Goal: Information Seeking & Learning: Learn about a topic

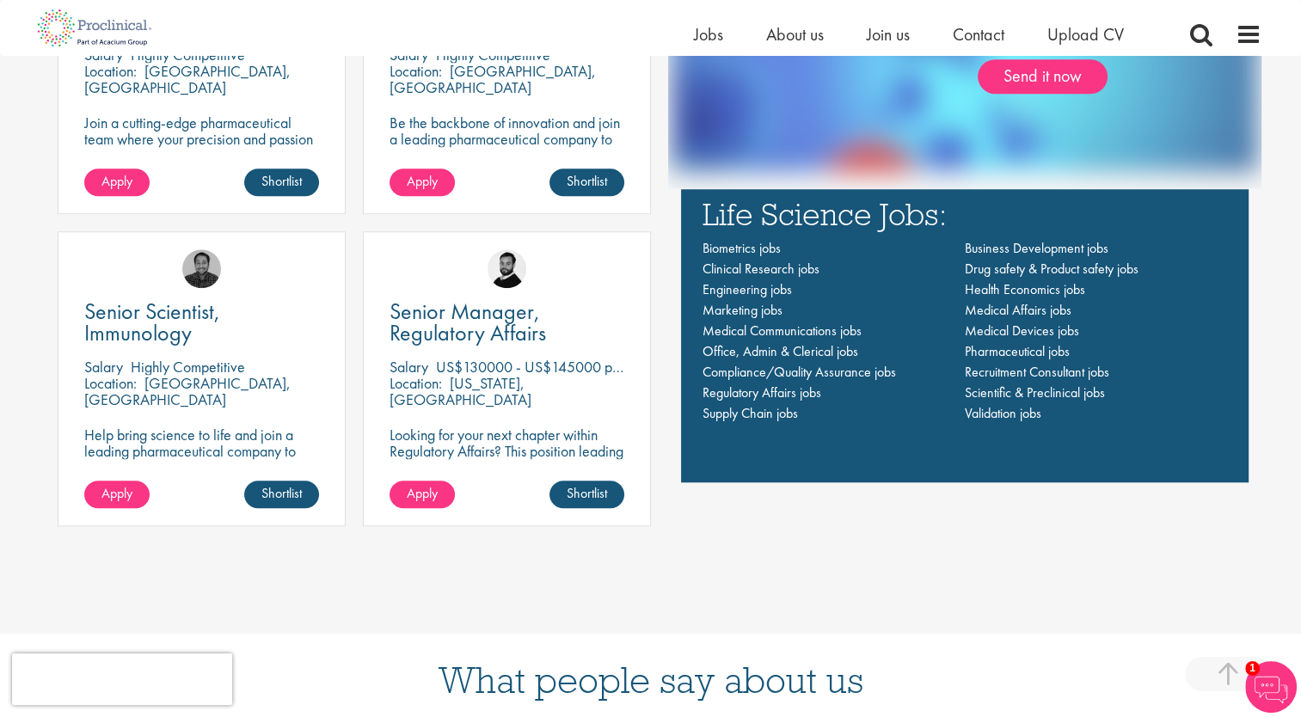
scroll to position [1376, 0]
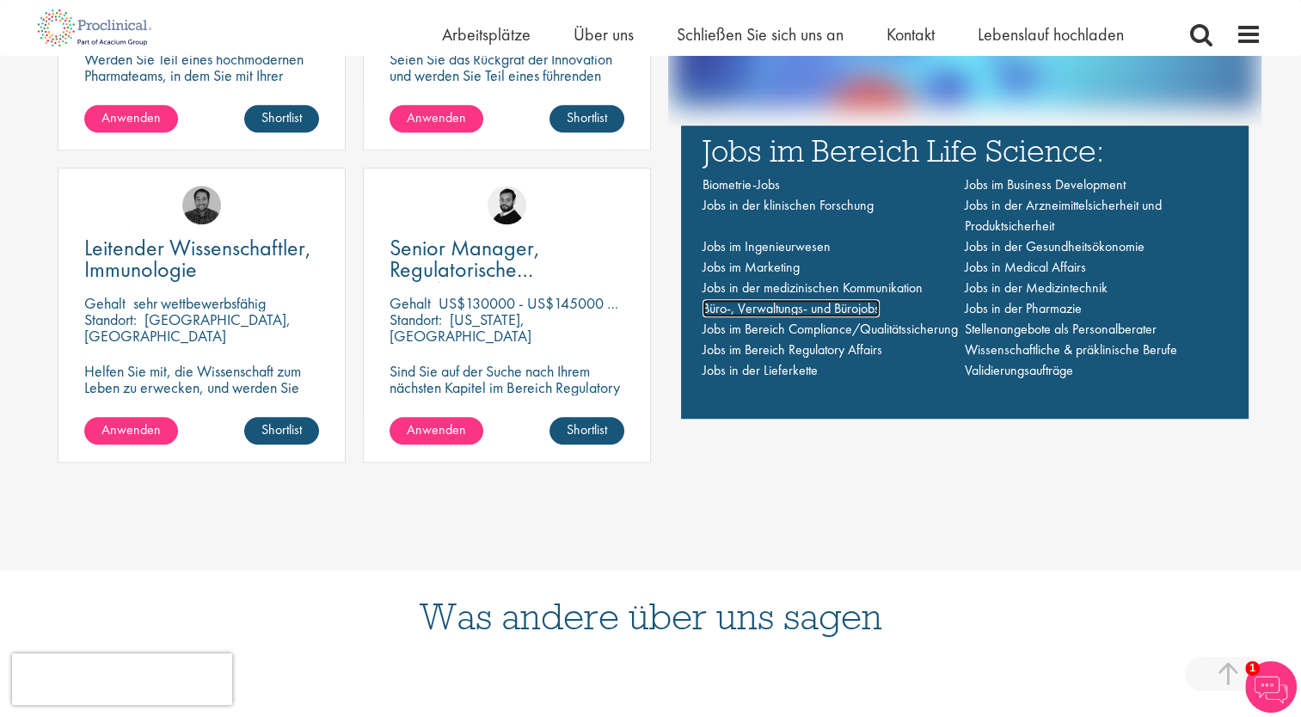
click at [787, 308] on span "Büro-, Verwaltungs- und Bürojobs" at bounding box center [791, 308] width 177 height 18
click at [1128, 332] on span "Stellenangebote als Personalberater" at bounding box center [1061, 329] width 192 height 18
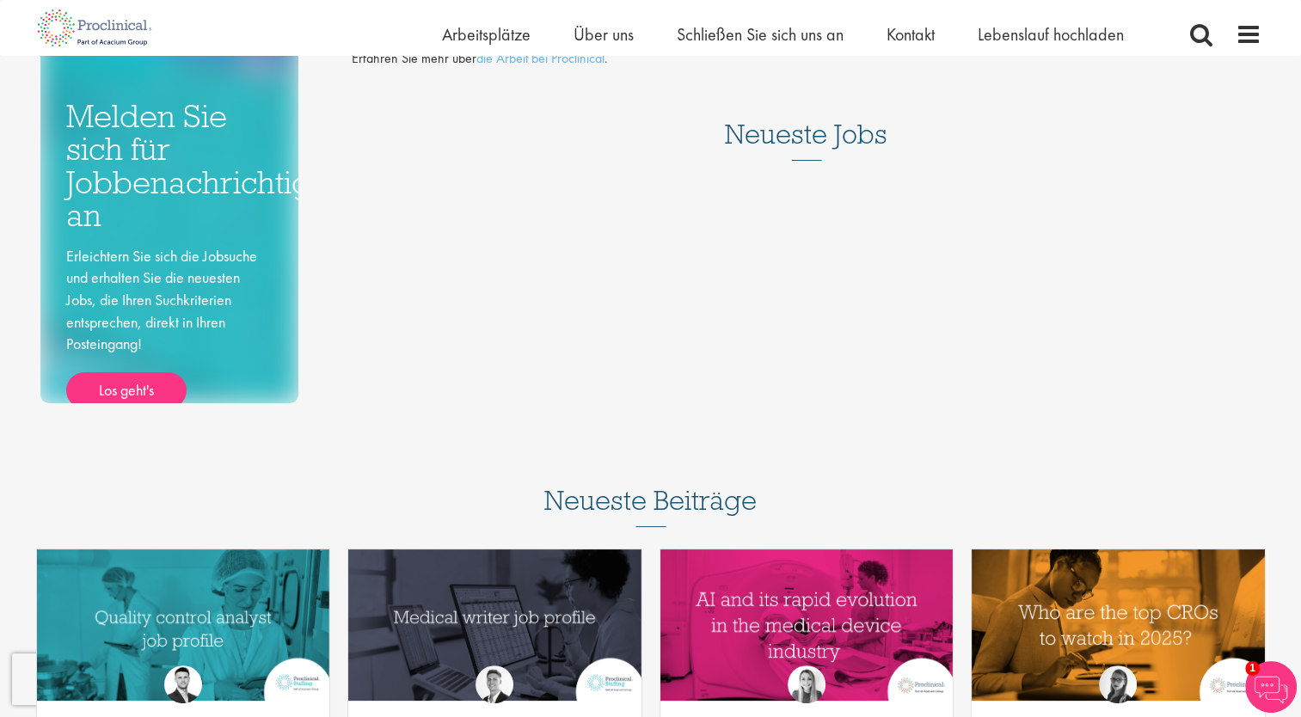
scroll to position [258, 0]
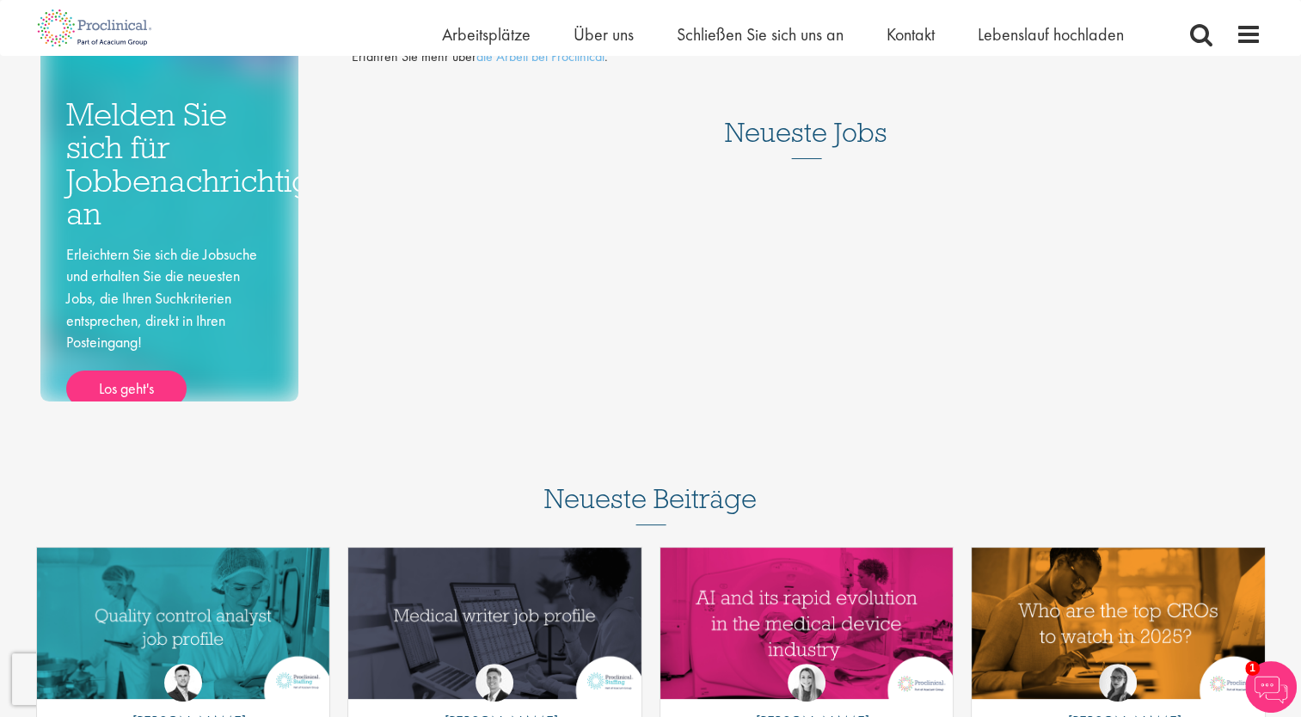
click at [848, 123] on h3 "Neueste Jobs" at bounding box center [806, 117] width 163 height 84
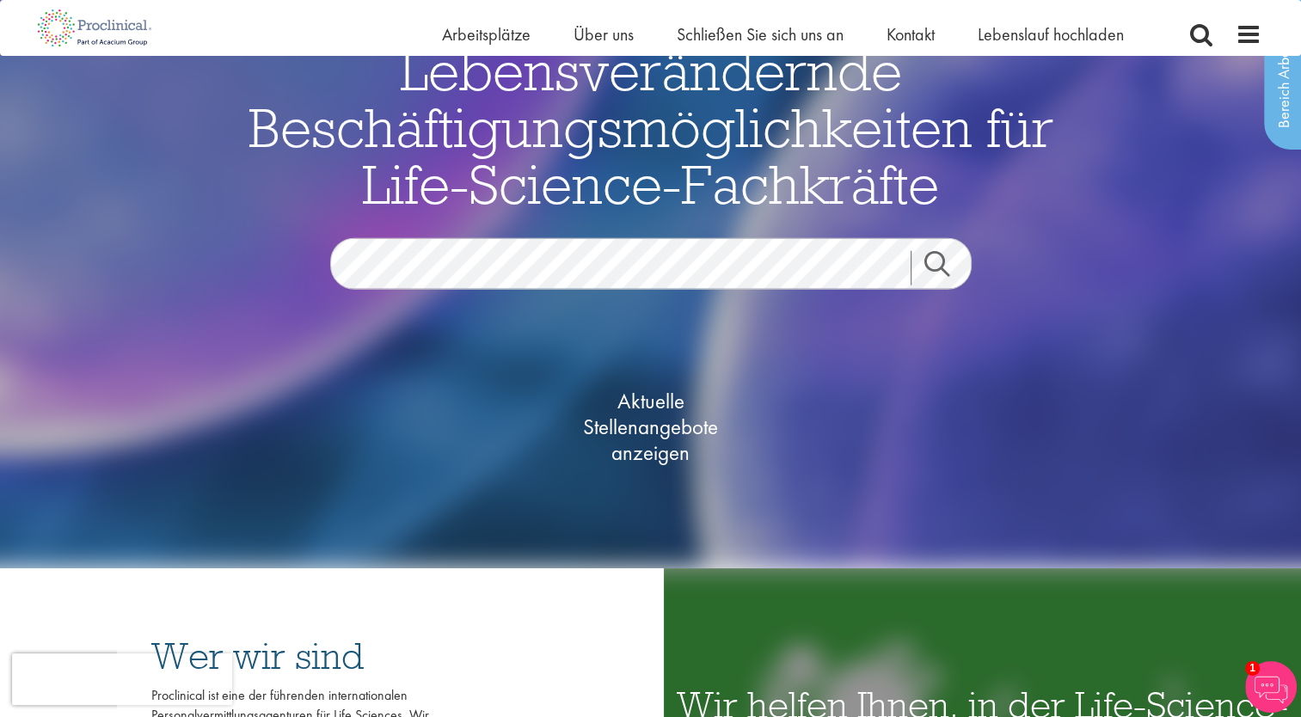
scroll to position [79, 0]
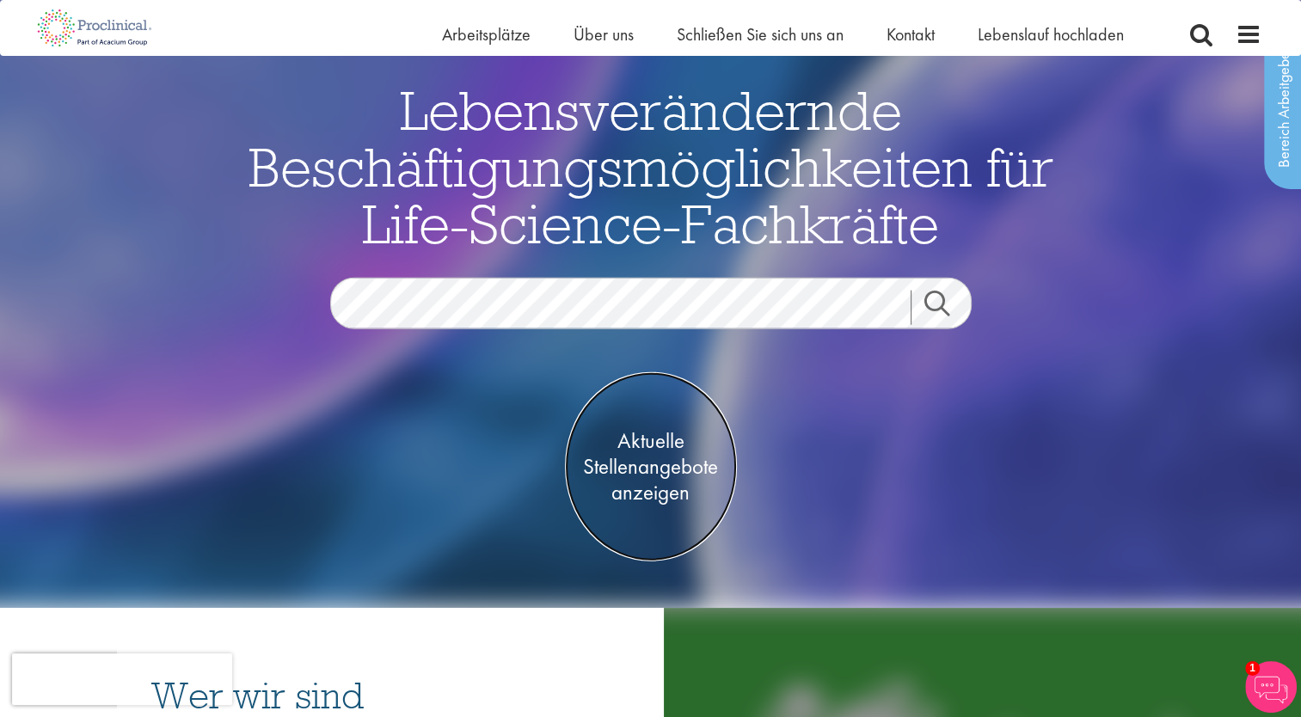
click at [655, 473] on span "Aktuelle Stellenangebote anzeigen" at bounding box center [651, 465] width 172 height 77
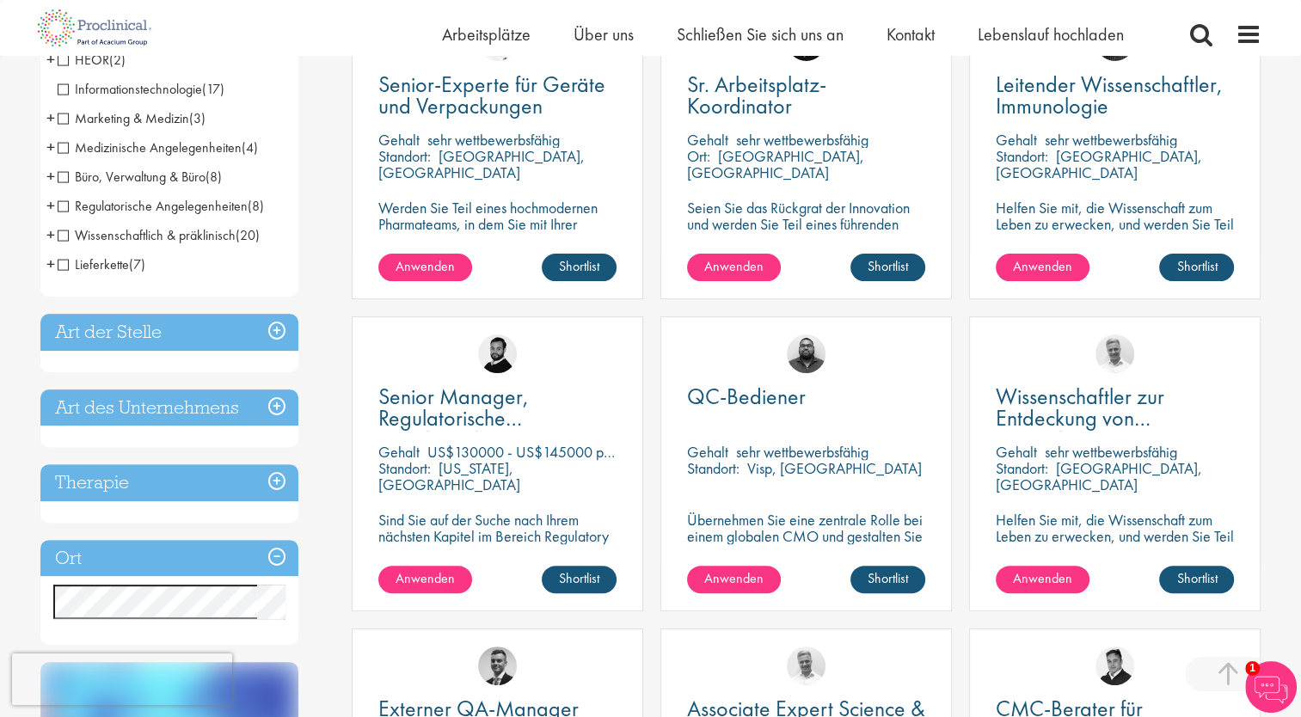
scroll to position [172, 0]
